Goal: Task Accomplishment & Management: Manage account settings

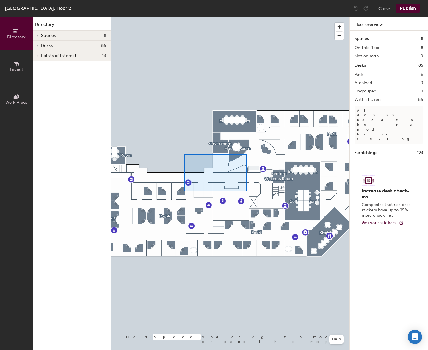
click at [184, 17] on div at bounding box center [230, 17] width 238 height 0
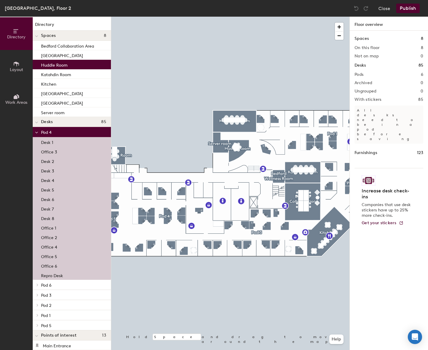
click at [182, 17] on div at bounding box center [230, 17] width 238 height 0
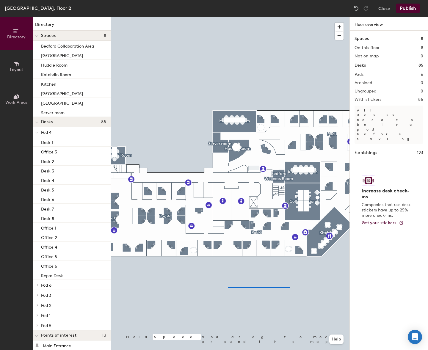
click at [274, 17] on div at bounding box center [230, 17] width 238 height 0
click at [0, 243] on html "Skip navigation Schedule Office People Analytics Visits Deliveries Services Man…" at bounding box center [214, 175] width 428 height 350
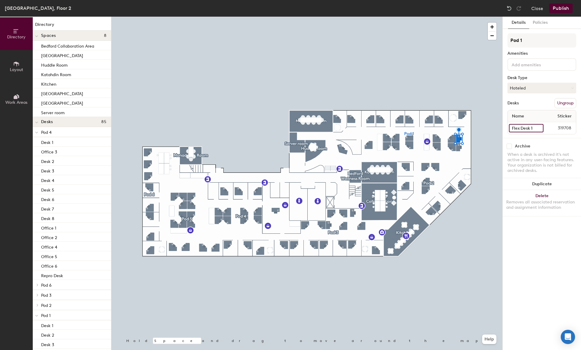
click at [428, 128] on input "Flex Desk 1" at bounding box center [526, 128] width 35 height 8
type input "Bench Flex 1"
click at [428, 129] on input "Flex Desk 2" at bounding box center [526, 128] width 35 height 8
type input "Bench Flex 2"
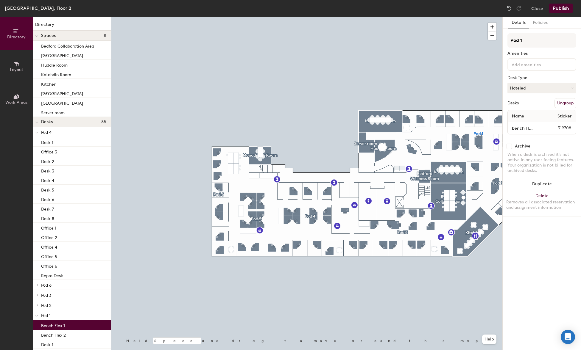
click at [428, 9] on button "Publish" at bounding box center [561, 9] width 24 height 10
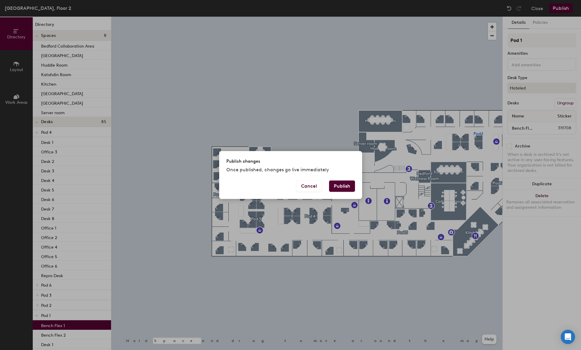
click at [338, 185] on button "Publish" at bounding box center [342, 186] width 26 height 11
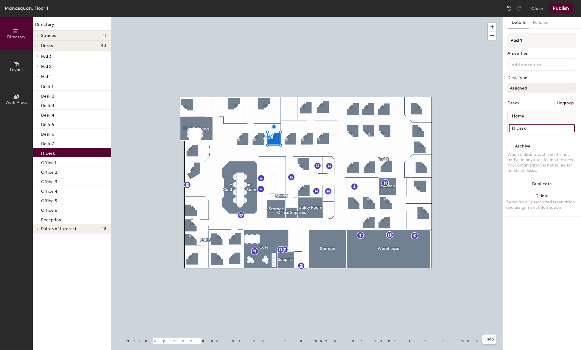
drag, startPoint x: 530, startPoint y: 128, endPoint x: 514, endPoint y: 129, distance: 16.4
click at [514, 129] on input "IT Desk" at bounding box center [542, 128] width 66 height 8
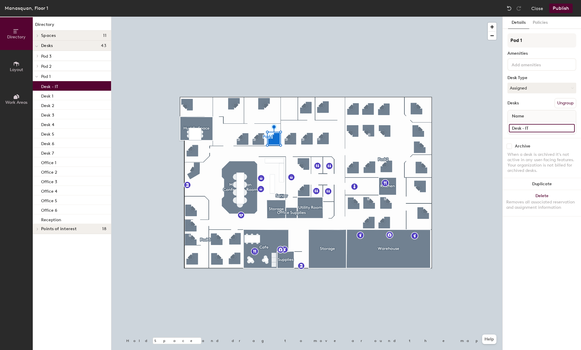
type input "Desk - IT"
click at [564, 7] on button "Publish" at bounding box center [561, 9] width 24 height 10
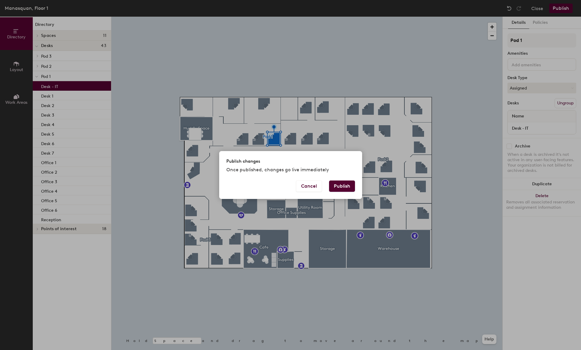
click at [340, 186] on button "Publish" at bounding box center [342, 186] width 26 height 11
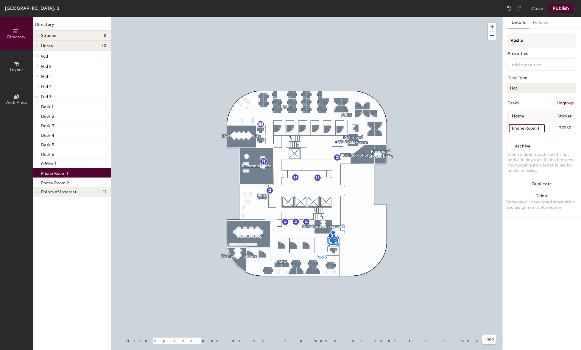
click at [542, 129] on input "Phone Room 1" at bounding box center [527, 128] width 36 height 8
type input "Focus 1"
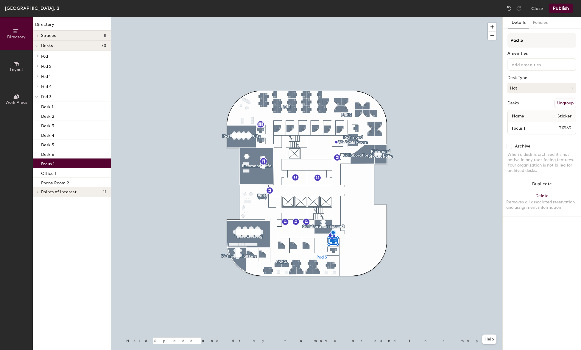
click at [355, 17] on div at bounding box center [306, 17] width 391 height 0
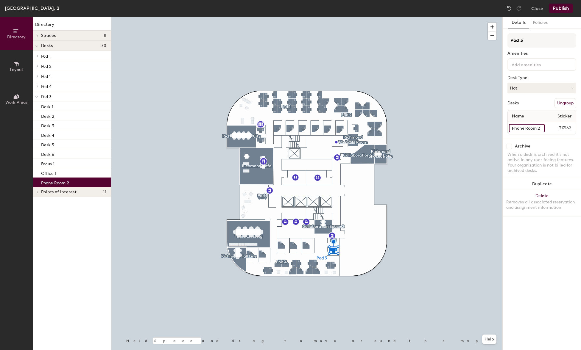
click at [524, 129] on input "Phone Room 2" at bounding box center [527, 128] width 36 height 8
type input "Focus 2"
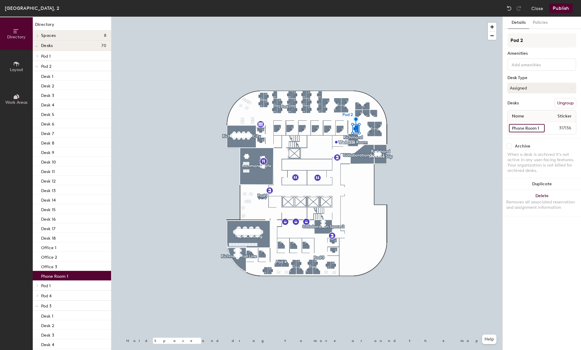
click at [525, 128] on input "Phone Room 1" at bounding box center [527, 128] width 36 height 8
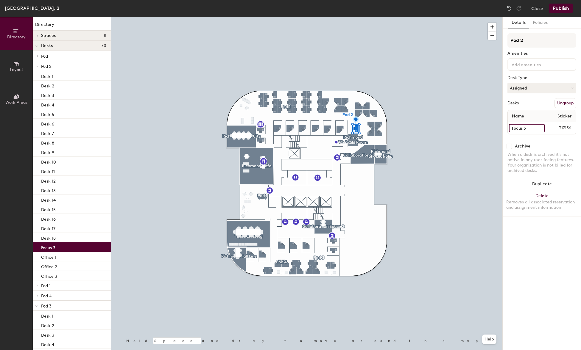
type input "Focus 3"
click at [524, 128] on input "Phone Room 1" at bounding box center [527, 128] width 36 height 8
type input "Focus 4"
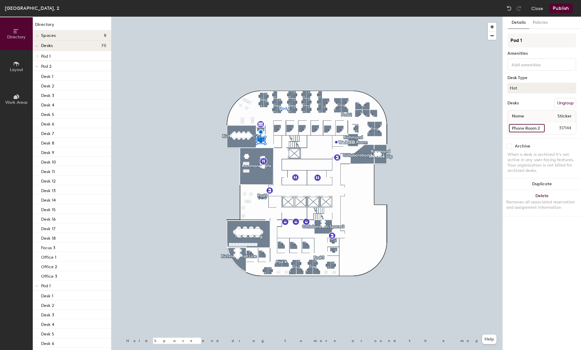
click at [525, 129] on input "Phone Room 2" at bounding box center [527, 128] width 36 height 8
type input "Focus 5"
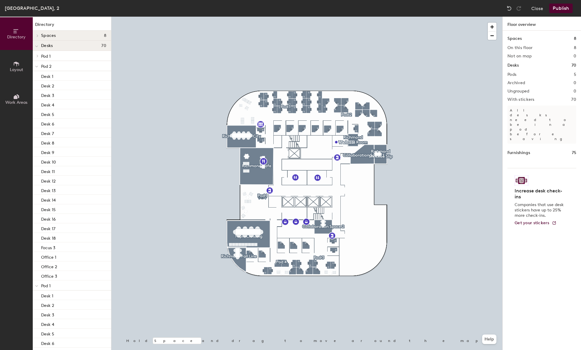
click at [560, 9] on button "Publish" at bounding box center [561, 9] width 24 height 10
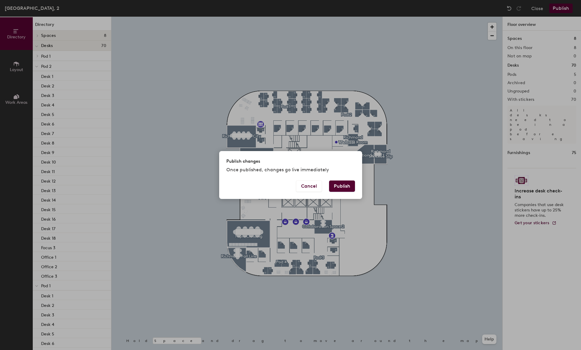
click at [347, 187] on button "Publish" at bounding box center [342, 186] width 26 height 11
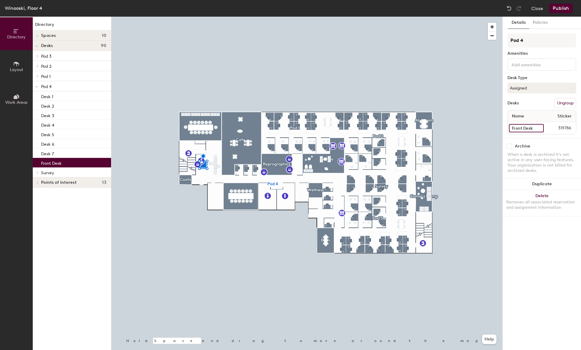
click at [529, 127] on input "Front Desk" at bounding box center [526, 128] width 35 height 8
type input "Reception"
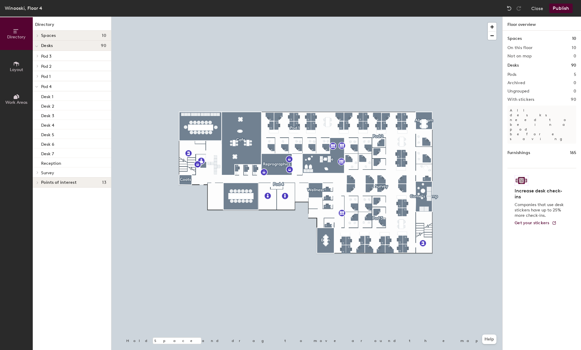
click at [564, 7] on button "Publish" at bounding box center [561, 9] width 24 height 10
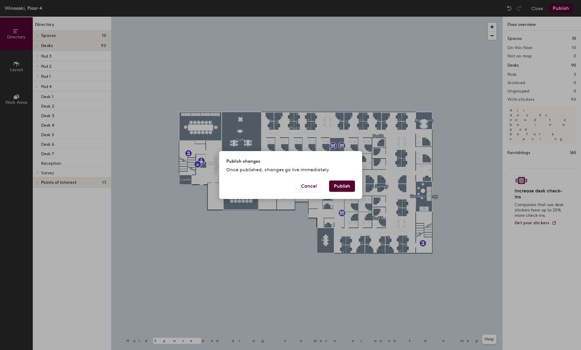
click at [338, 183] on button "Publish" at bounding box center [342, 186] width 26 height 11
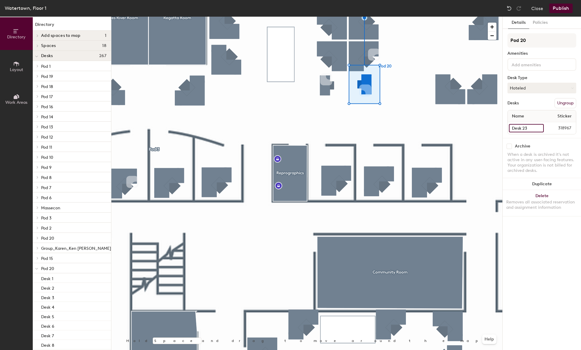
click at [518, 128] on input "Desk 23" at bounding box center [526, 128] width 35 height 8
type input "Bench 23"
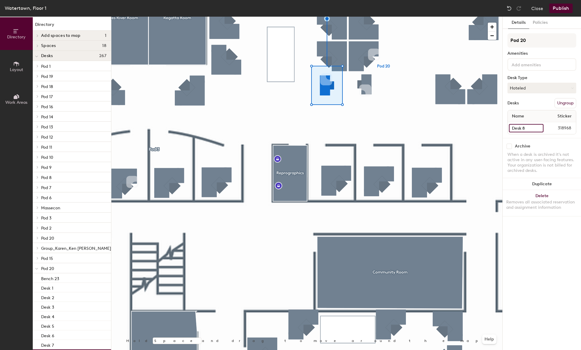
click at [520, 128] on input "Desk 8" at bounding box center [526, 128] width 35 height 8
type input "Bench 8"
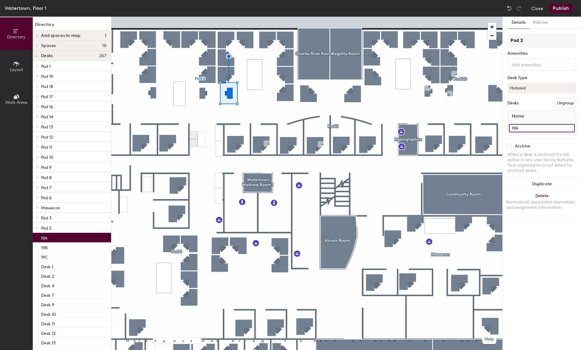
click at [512, 128] on input "19A" at bounding box center [542, 128] width 66 height 8
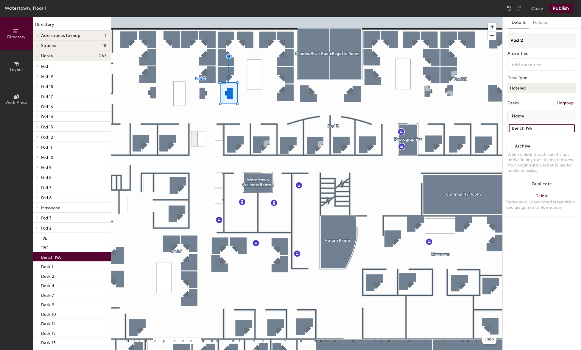
type input "Bench 19A"
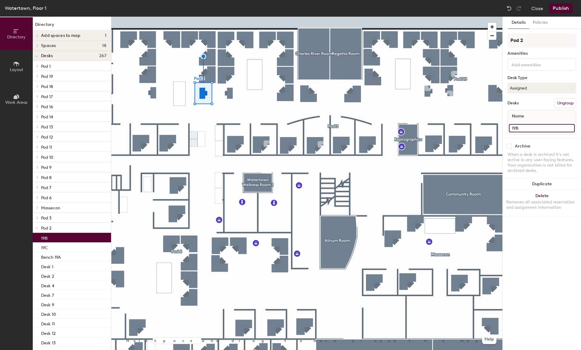
click at [517, 131] on input "19B" at bounding box center [542, 128] width 66 height 8
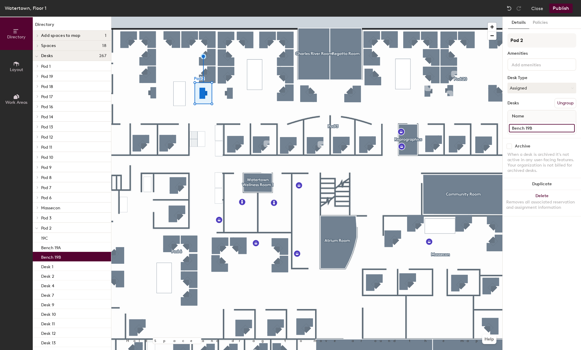
type input "Bench 19B"
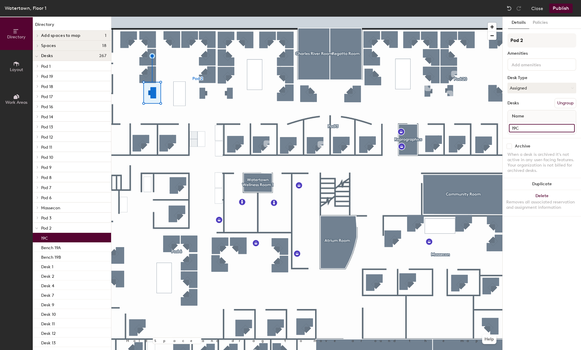
click at [516, 130] on input "19C" at bounding box center [542, 128] width 66 height 8
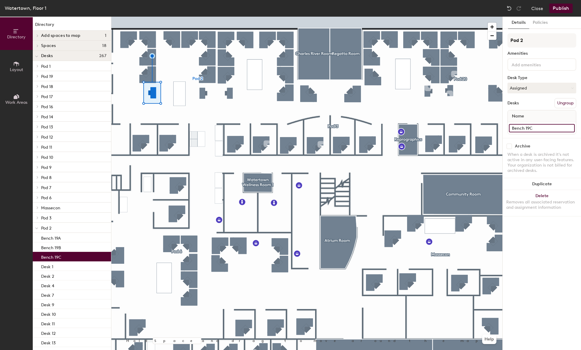
type input "Bench 19C"
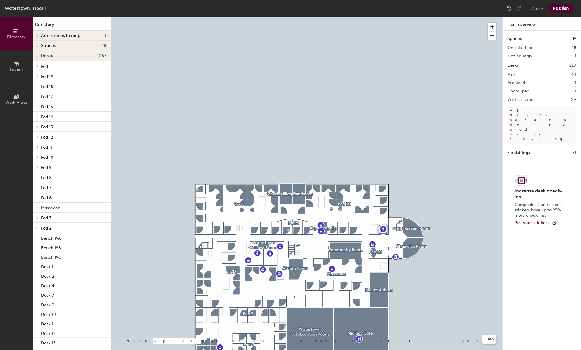
click at [293, 17] on div at bounding box center [306, 17] width 391 height 0
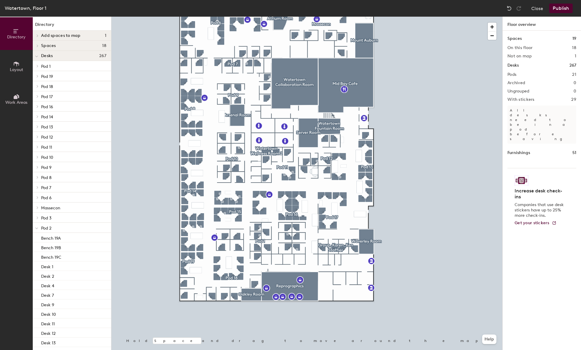
click at [559, 8] on button "Publish" at bounding box center [561, 9] width 24 height 10
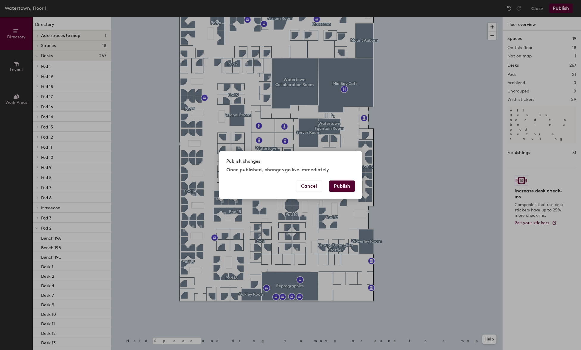
click at [344, 186] on button "Publish" at bounding box center [342, 186] width 26 height 11
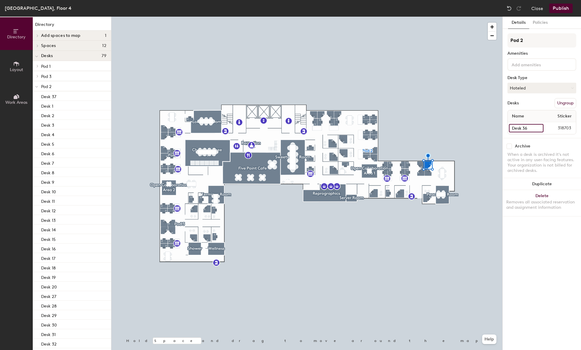
click at [521, 128] on input "Desk 36" at bounding box center [526, 128] width 35 height 8
type input "Design 36"
click at [519, 130] on input "Desk 37" at bounding box center [526, 128] width 35 height 8
type input "Design35"
click at [532, 129] on input "Design35" at bounding box center [526, 128] width 35 height 8
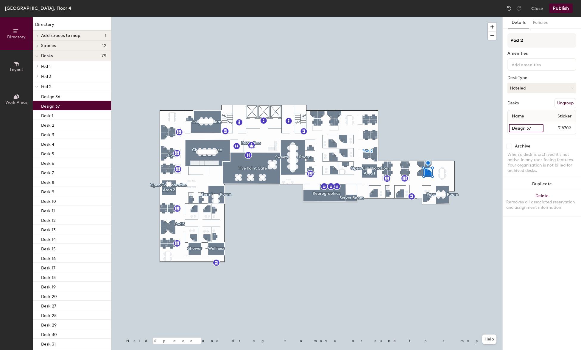
type input "Design 37"
click at [520, 127] on input "Desk 38" at bounding box center [526, 128] width 35 height 8
type input "Design 38"
click at [521, 129] on input "Desk 35" at bounding box center [526, 128] width 35 height 8
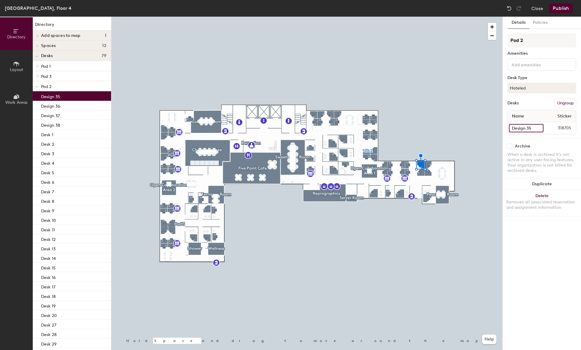
type input "Design 35"
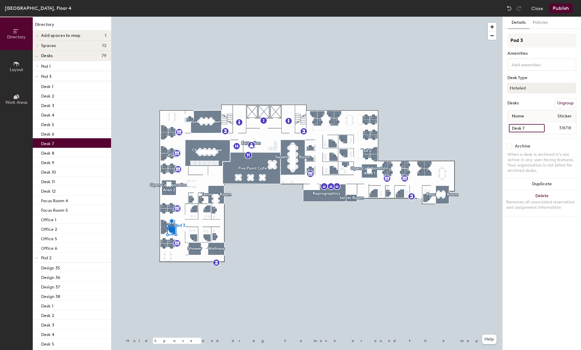
click at [521, 129] on input "Desk 7" at bounding box center [527, 128] width 36 height 8
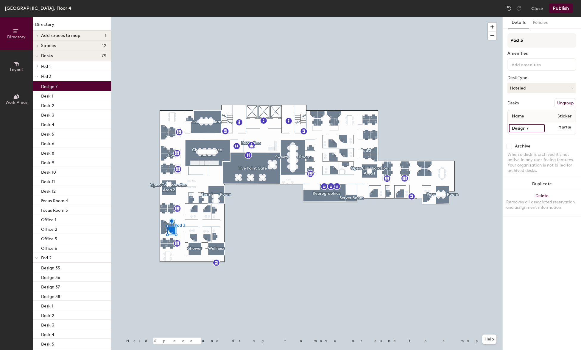
type input "Design 7"
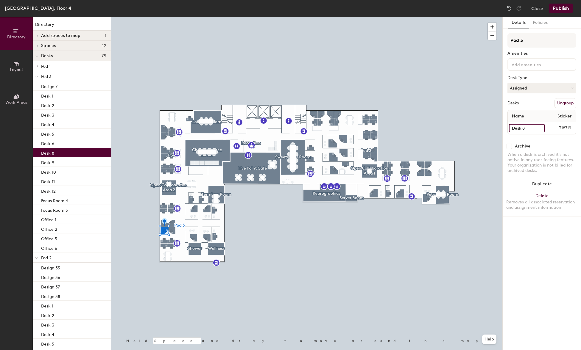
click at [525, 129] on input "Desk 8" at bounding box center [527, 128] width 36 height 8
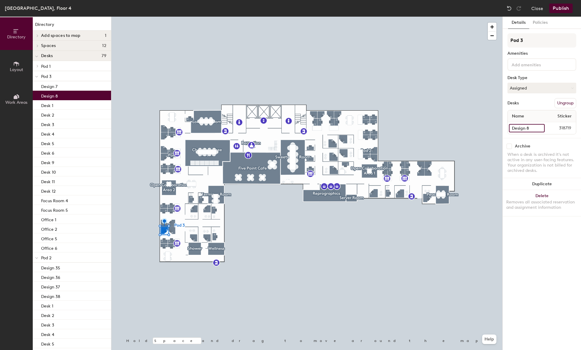
type input "Design 8"
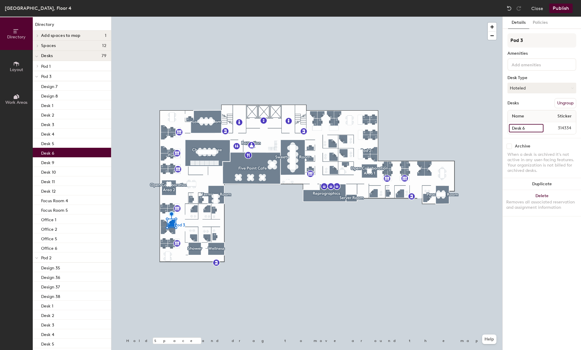
click at [523, 127] on input "Desk 6" at bounding box center [526, 128] width 35 height 8
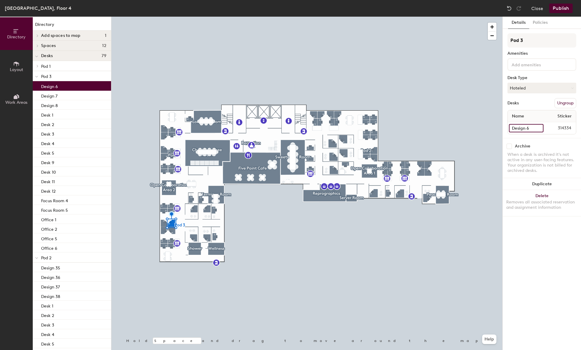
type input "Design 6"
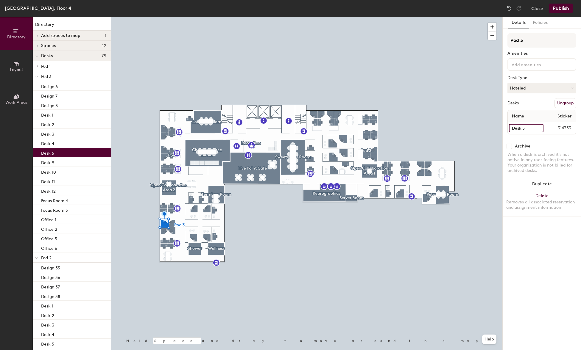
click at [520, 129] on input "Desk 5" at bounding box center [526, 128] width 35 height 8
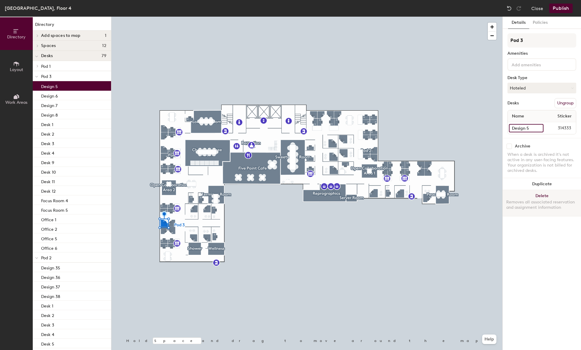
type input "Design 5"
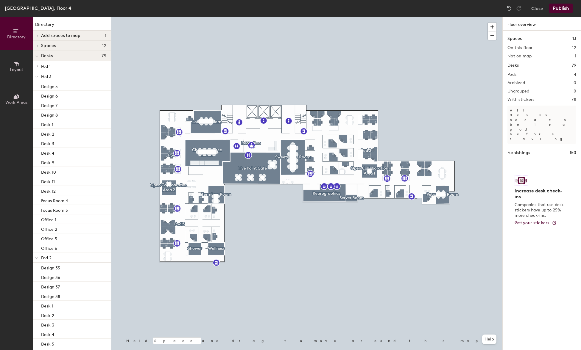
click at [563, 10] on button "Publish" at bounding box center [561, 9] width 24 height 10
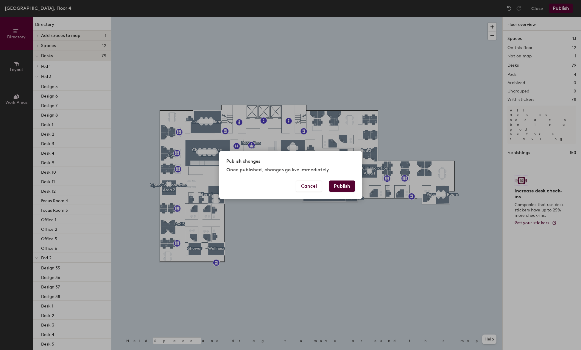
click at [343, 186] on button "Publish" at bounding box center [342, 186] width 26 height 11
